Goal: Task Accomplishment & Management: Use online tool/utility

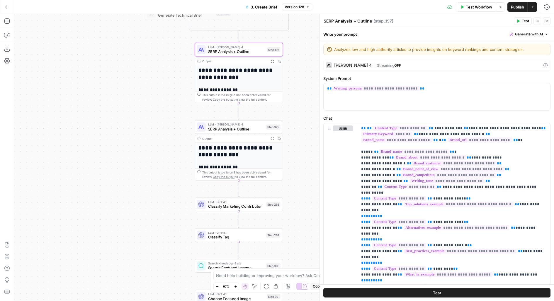
scroll to position [2311, 0]
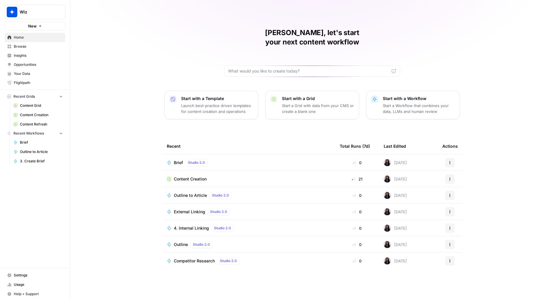
click at [42, 28] on button "New" at bounding box center [35, 26] width 61 height 9
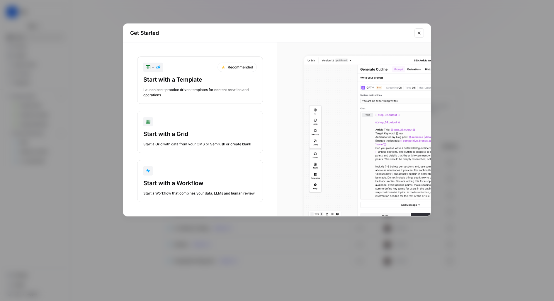
click at [164, 163] on button "Start with a Workflow Start a Workflow that combines your data, LLMs and human …" at bounding box center [200, 181] width 126 height 42
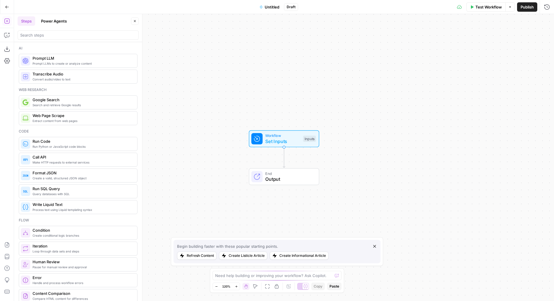
click at [53, 21] on button "Power Agents" at bounding box center [53, 20] width 33 height 9
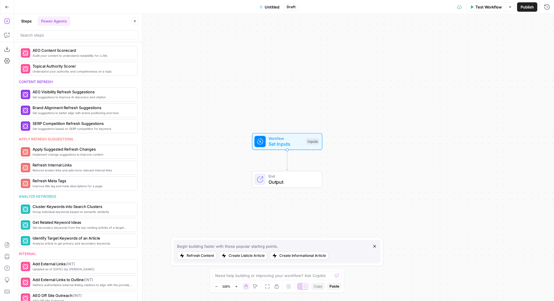
scroll to position [229, 0]
click at [117, 149] on span "More Info" at bounding box center [119, 150] width 16 height 5
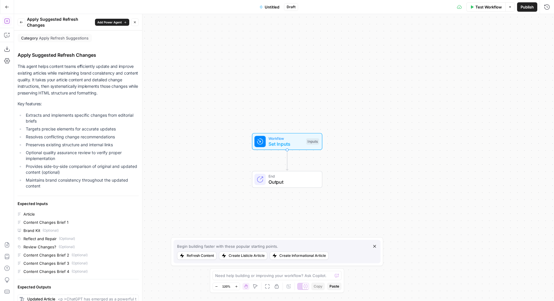
scroll to position [115, 0]
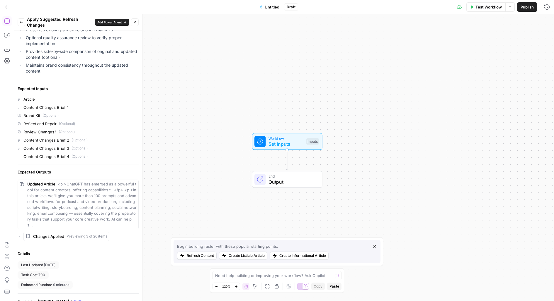
click at [24, 21] on button "Back" at bounding box center [22, 22] width 8 height 8
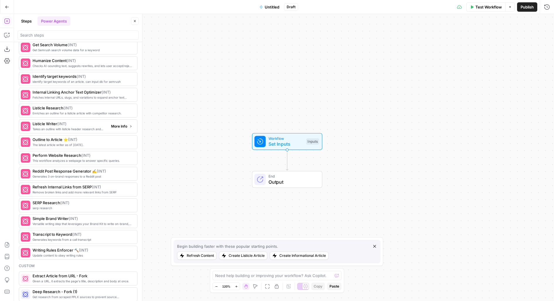
scroll to position [685, 0]
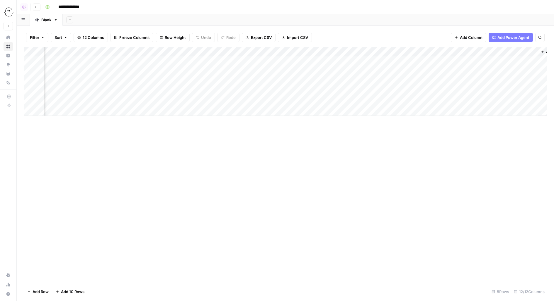
scroll to position [0, 212]
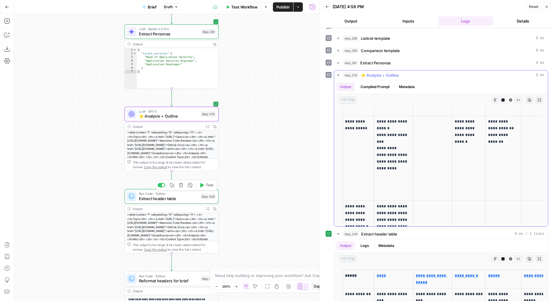
scroll to position [329, 0]
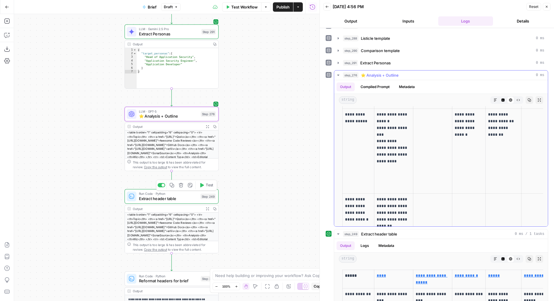
click at [381, 73] on span "⭐️ Analysis + Outline" at bounding box center [380, 75] width 38 height 6
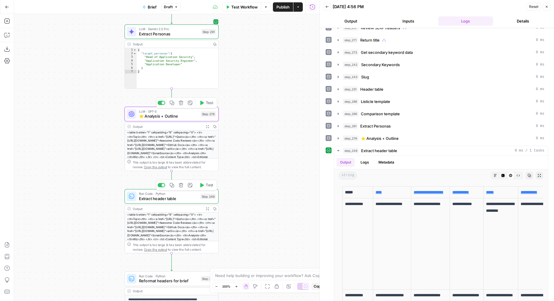
click at [183, 118] on span "⭐️ Analysis + Outline" at bounding box center [168, 116] width 59 height 6
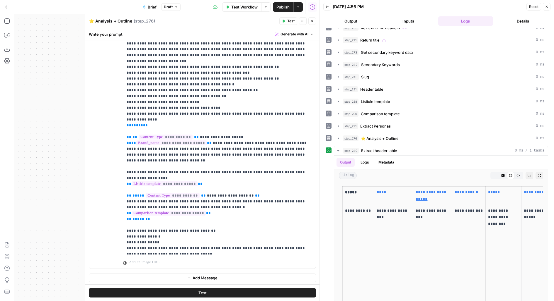
scroll to position [591, 0]
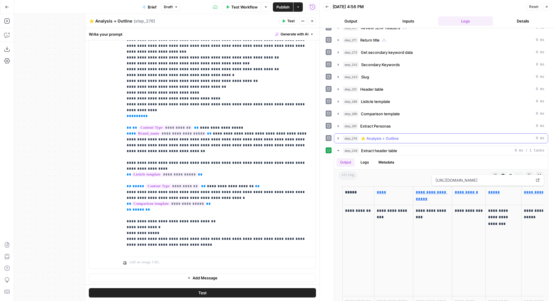
click at [523, 136] on div "step_276 ⭐️ Analysis + Outline 0 ms" at bounding box center [443, 139] width 201 height 6
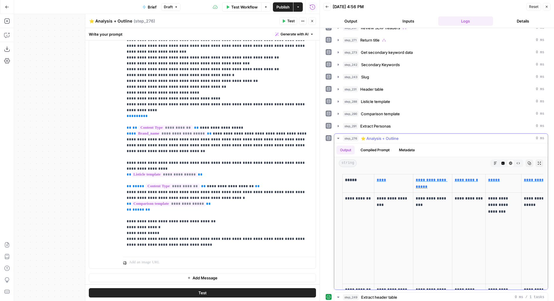
click at [541, 161] on button "Expand Output" at bounding box center [539, 164] width 8 height 8
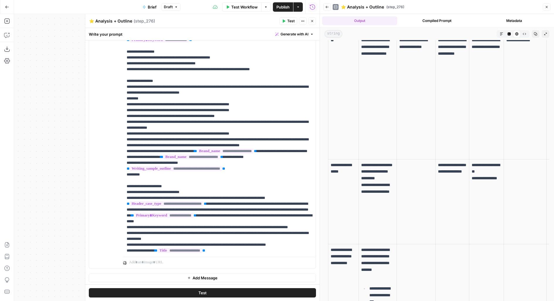
scroll to position [961, 0]
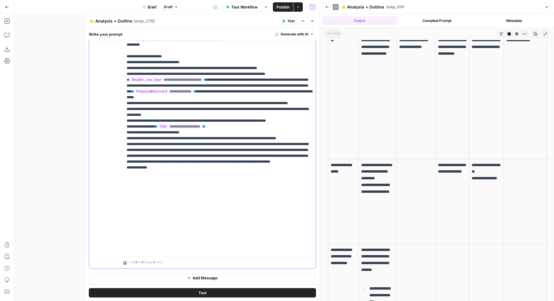
drag, startPoint x: 192, startPoint y: 130, endPoint x: 117, endPoint y: 128, distance: 74.7
click at [117, 128] on div "**********" at bounding box center [202, 142] width 226 height 252
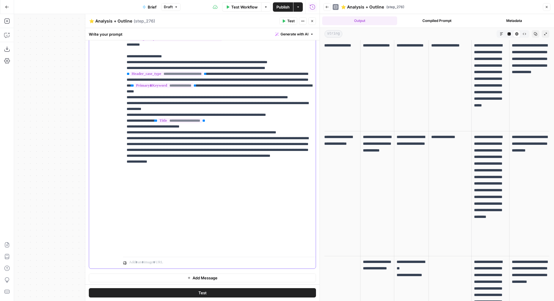
scroll to position [110, 0]
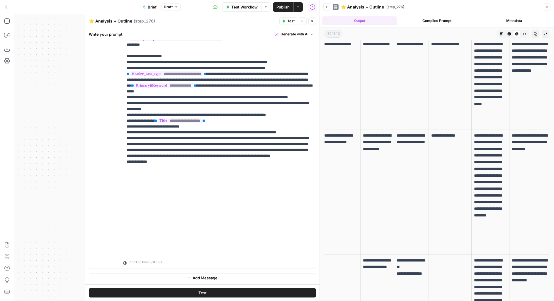
click at [281, 7] on span "Publish" at bounding box center [282, 7] width 13 height 6
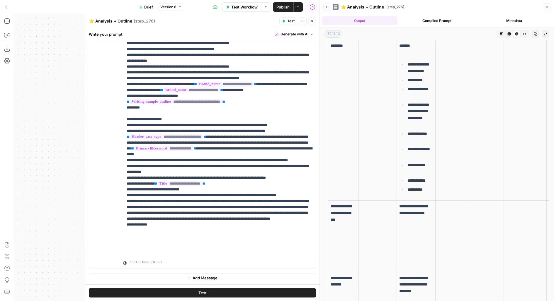
scroll to position [900, 0]
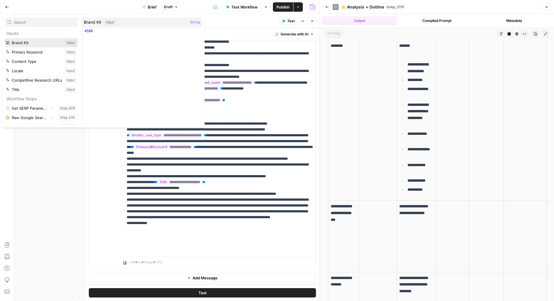
click at [5, 38] on button "Select variable Brand Kit" at bounding box center [41, 42] width 73 height 9
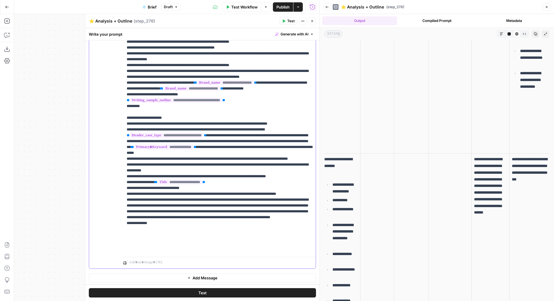
scroll to position [791, 0]
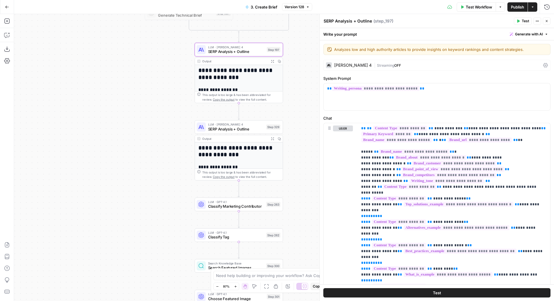
scroll to position [2311, 0]
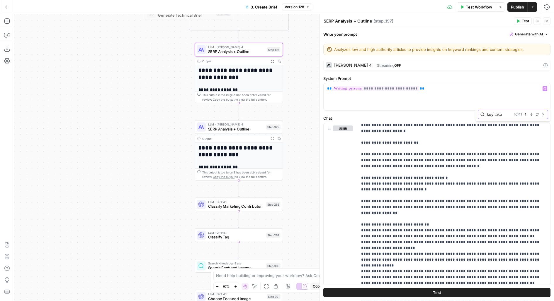
type input "key take"
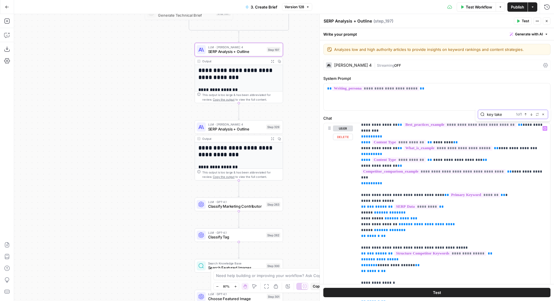
scroll to position [138, 0]
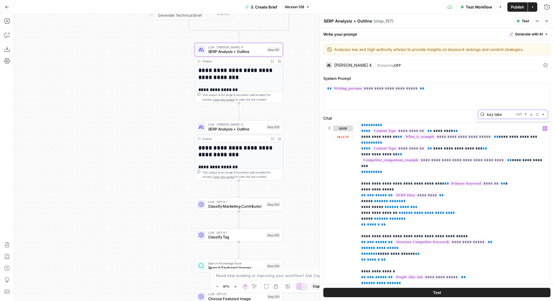
click at [508, 116] on input "key take" at bounding box center [500, 115] width 27 height 6
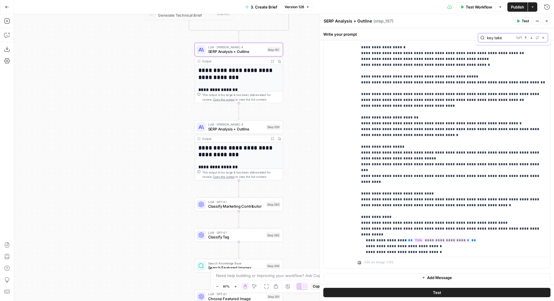
scroll to position [3574, 0]
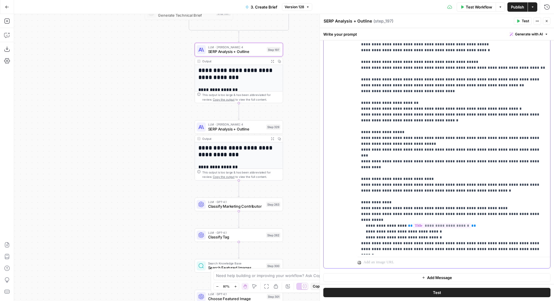
drag, startPoint x: 526, startPoint y: 197, endPoint x: 354, endPoint y: 197, distance: 171.6
click at [354, 197] on div "**********" at bounding box center [436, 142] width 226 height 252
copy p "**********"
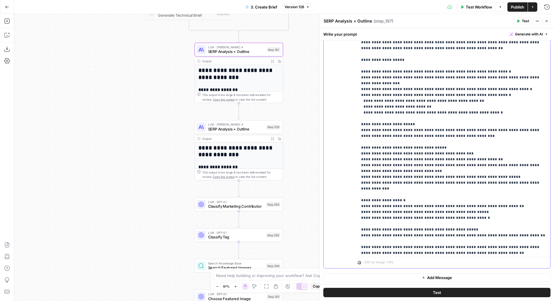
scroll to position [3387, 0]
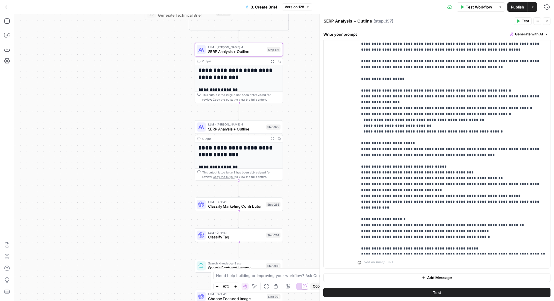
click at [266, 128] on div "Step 329" at bounding box center [273, 126] width 14 height 5
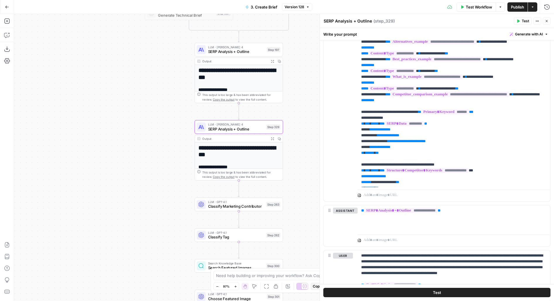
scroll to position [227, 0]
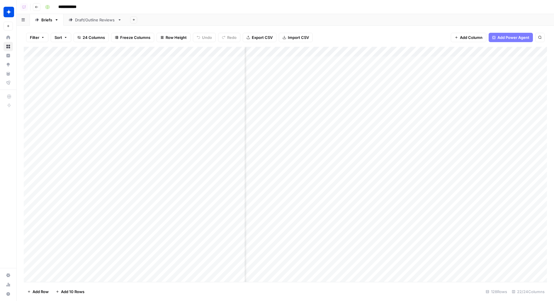
scroll to position [0, 258]
